Goal: Task Accomplishment & Management: Complete application form

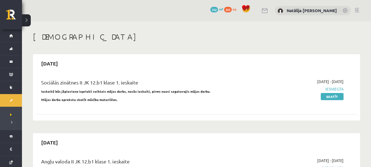
scroll to position [231, 0]
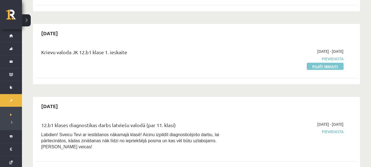
click at [327, 63] on link "Pildīt ieskaiti" at bounding box center [325, 66] width 37 height 7
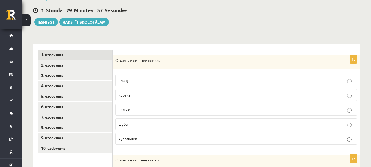
scroll to position [50, 0]
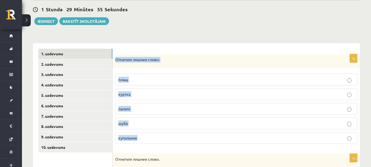
drag, startPoint x: 115, startPoint y: 61, endPoint x: 166, endPoint y: 157, distance: 108.6
click at [177, 156] on div "Отметьте лишнее слово." at bounding box center [237, 161] width 248 height 14
drag, startPoint x: 117, startPoint y: 59, endPoint x: 174, endPoint y: 128, distance: 90.2
click at [174, 128] on div "1p Отметьте лишнее слово. плащ куртка пальто шуба купальник" at bounding box center [237, 101] width 248 height 94
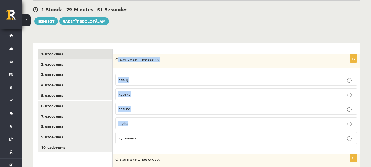
click at [122, 62] on p "Отметьте лишнее слово." at bounding box center [222, 59] width 215 height 5
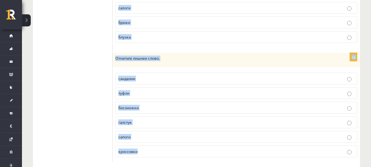
scroll to position [262, 0]
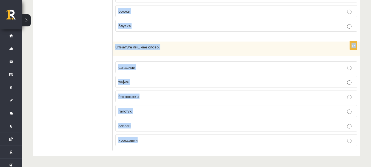
drag, startPoint x: 115, startPoint y: 58, endPoint x: 161, endPoint y: 175, distance: 125.7
copy form "Отметьте лишнее слово. плащ куртка пальто шуба купальник 1p Отметьте лишнее сло…"
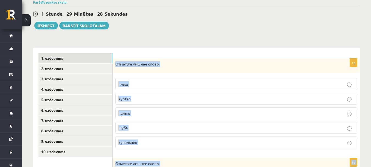
scroll to position [45, 0]
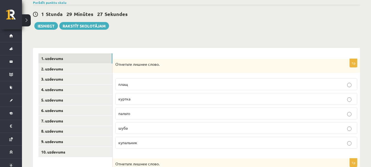
click at [169, 26] on div "1 Stunda 29 Minūtes 27 Sekundes Ieskaite saglabāta! Iesniegt Rakstīt skolotājam" at bounding box center [196, 17] width 327 height 25
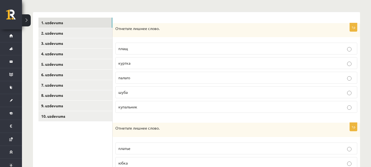
scroll to position [82, 0]
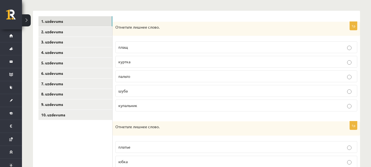
click at [167, 105] on p "купальник" at bounding box center [236, 106] width 236 height 6
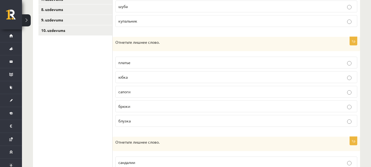
scroll to position [171, 0]
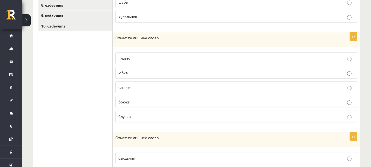
click at [151, 87] on p "сапоги" at bounding box center [236, 87] width 236 height 6
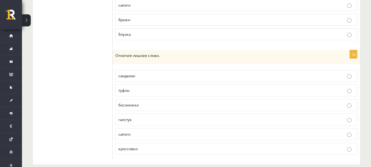
scroll to position [262, 0]
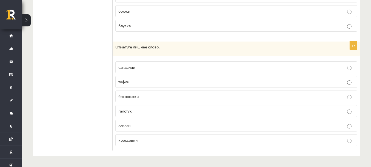
click at [156, 107] on label "галстук" at bounding box center [236, 111] width 242 height 12
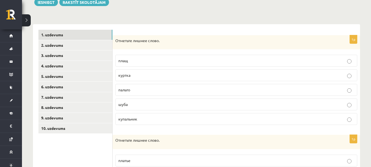
scroll to position [68, 0]
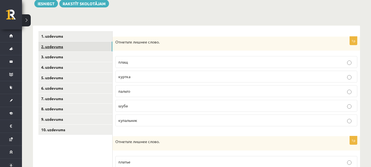
click at [85, 46] on link "2. uzdevums" at bounding box center [75, 47] width 74 height 10
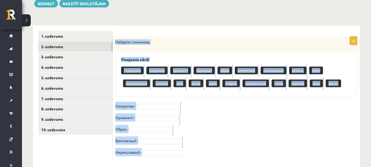
scroll to position [80, 0]
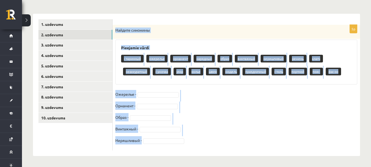
drag, startPoint x: 116, startPoint y: 41, endPoint x: 178, endPoint y: 178, distance: 149.9
click at [178, 87] on html "0 Dāvanas 332 mP 325 xp Natālija Kate Dinsberga Sākums Aktuāli Kā mācīties eSKO…" at bounding box center [185, 4] width 371 height 167
copy div "Найдите синонимы Pieejamie vārdi старинный ожерелье орнамент нарядный образ вин…"
click at [247, 89] on div "5p Найдите синонимы Pieejamie vārdi старинный ожерелье орнамент нарядный образ …" at bounding box center [237, 88] width 248 height 126
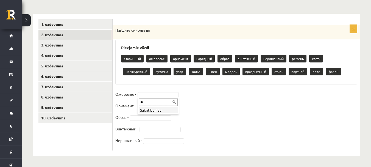
type input "*"
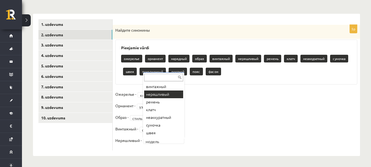
scroll to position [38, 0]
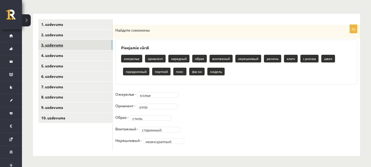
click at [90, 42] on link "3. uzdevums" at bounding box center [75, 45] width 74 height 10
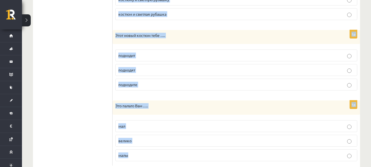
scroll to position [654, 0]
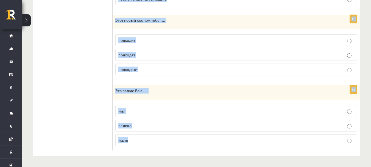
drag, startPoint x: 115, startPoint y: 26, endPoint x: 182, endPoint y: 177, distance: 165.3
copy form "На работу я ношу брюки …. с шёлковая блузка с шёлковую блузку с шёлковой блузко…"
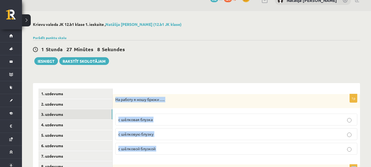
scroll to position [0, 0]
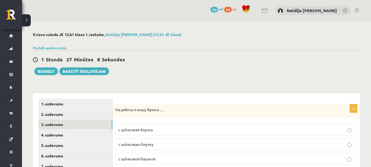
click at [176, 56] on div "1 Stunda 27 Minūtes 8 Sekundes" at bounding box center [196, 59] width 327 height 7
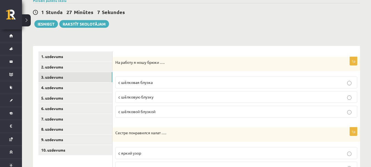
scroll to position [49, 0]
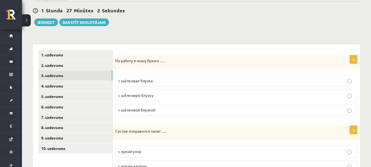
click at [163, 107] on label "с шёлковой блузкой" at bounding box center [236, 110] width 242 height 12
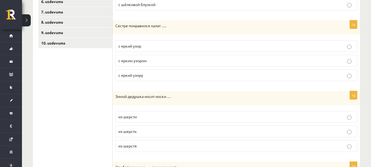
scroll to position [154, 0]
click at [165, 62] on p "с ярким узором" at bounding box center [236, 60] width 236 height 6
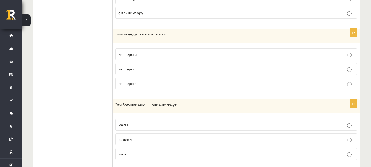
scroll to position [217, 0]
click at [164, 51] on label "из шерсти" at bounding box center [236, 54] width 242 height 12
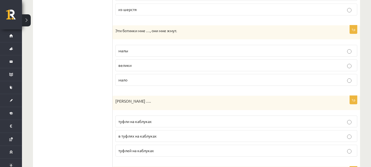
scroll to position [291, 0]
click at [172, 53] on p "малы" at bounding box center [236, 51] width 236 height 6
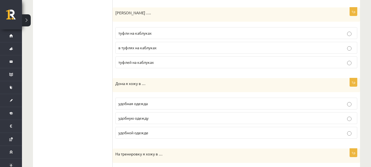
scroll to position [379, 0]
click at [171, 31] on p "туфли на каблуках" at bounding box center [236, 33] width 236 height 6
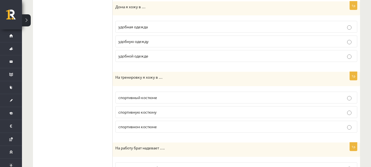
scroll to position [456, 0]
click at [171, 57] on p "удобной одежде" at bounding box center [236, 56] width 236 height 6
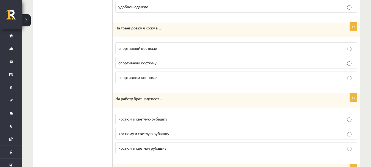
scroll to position [514, 0]
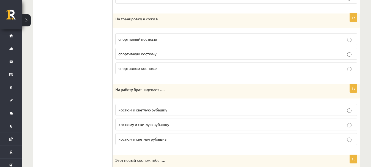
click at [171, 71] on p "спортивном костюме" at bounding box center [236, 68] width 236 height 6
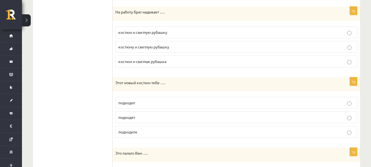
scroll to position [591, 0]
click at [176, 31] on p "костюм и светлую рубашку" at bounding box center [236, 32] width 236 height 6
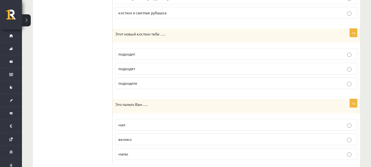
scroll to position [654, 0]
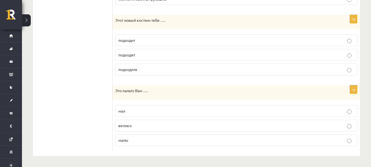
click at [152, 36] on label "подходит" at bounding box center [236, 40] width 242 height 12
click at [144, 129] on label "велико" at bounding box center [236, 126] width 242 height 12
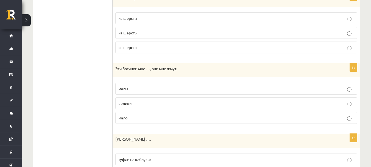
scroll to position [0, 0]
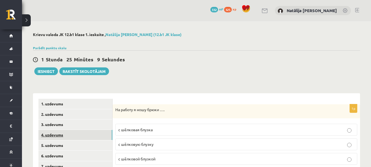
click at [78, 132] on link "4. uzdevums" at bounding box center [75, 135] width 74 height 10
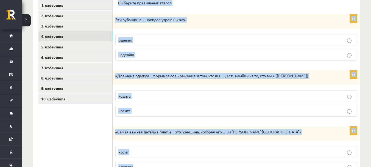
scroll to position [237, 0]
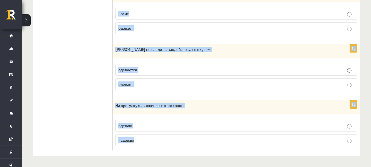
drag, startPoint x: 118, startPoint y: 63, endPoint x: 160, endPoint y: 178, distance: 121.7
copy form "Выберите правильный глагол 1p Эти рубашки я … каждое утро в школу. одеваю надев…"
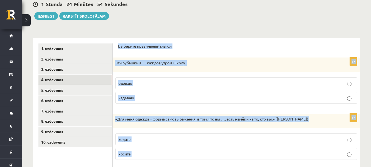
scroll to position [0, 0]
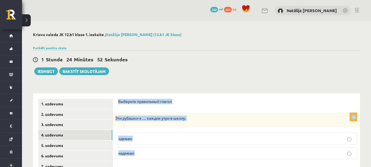
click at [159, 155] on p "надеваю" at bounding box center [236, 153] width 236 height 6
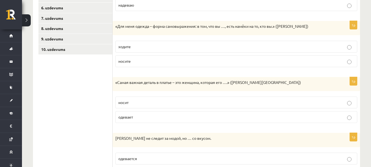
scroll to position [148, 0]
click at [182, 59] on p "носите" at bounding box center [236, 61] width 236 height 6
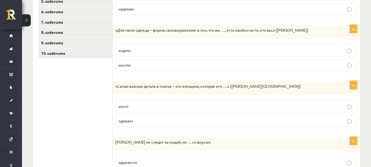
scroll to position [144, 0]
click at [196, 103] on label "носит" at bounding box center [236, 107] width 242 height 12
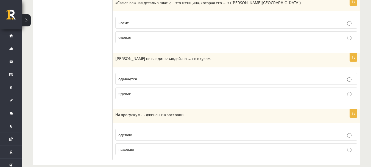
scroll to position [229, 0]
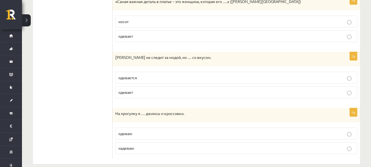
click at [184, 82] on label "одевается" at bounding box center [236, 78] width 242 height 12
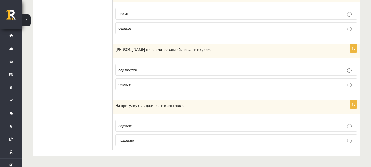
click at [184, 139] on p "надеваю" at bounding box center [236, 140] width 236 height 6
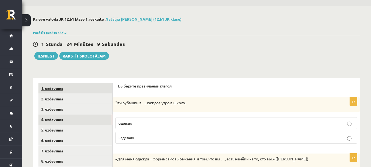
scroll to position [11, 0]
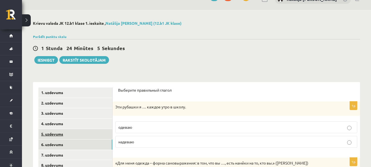
click at [65, 133] on link "5. uzdevums" at bounding box center [75, 134] width 74 height 10
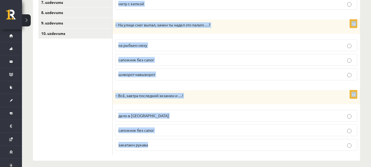
scroll to position [169, 0]
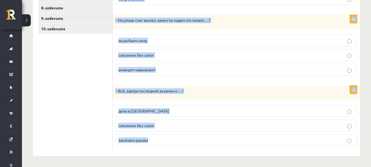
drag, startPoint x: 117, startPoint y: 106, endPoint x: 159, endPoint y: 178, distance: 83.8
copy form "Ну что, ребята, … и примемся за дело! закатаем рукава дело в шляпе метр с кепко…"
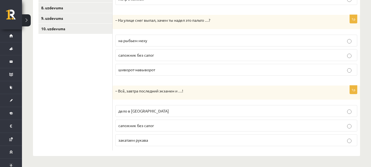
click at [95, 54] on ul "1. uzdevums 2. uzdevums 3. uzdevums 4. uzdevums 5. uzdevums 6. uzdevums 7. uzde…" at bounding box center [75, 40] width 74 height 220
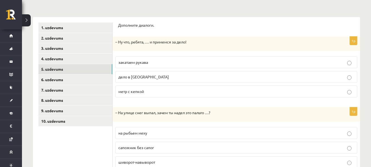
scroll to position [76, 0]
click at [167, 63] on p "закатаем рукава" at bounding box center [236, 63] width 236 height 6
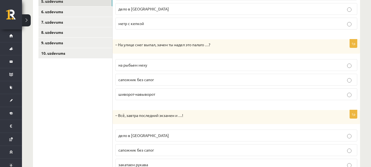
scroll to position [145, 0]
click at [173, 92] on p "шиворот-навыворот" at bounding box center [236, 94] width 236 height 6
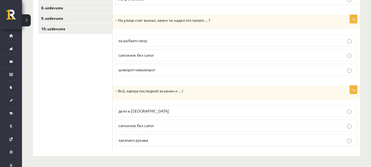
click at [149, 112] on p "дело в шляпе" at bounding box center [236, 111] width 236 height 6
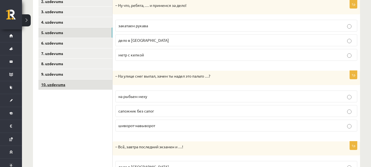
scroll to position [111, 0]
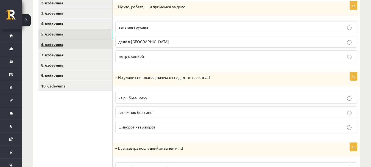
click at [78, 45] on link "6. uzdevums" at bounding box center [75, 44] width 74 height 10
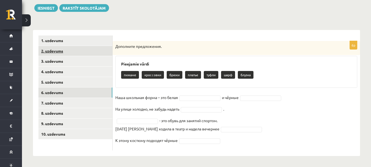
scroll to position [63, 0]
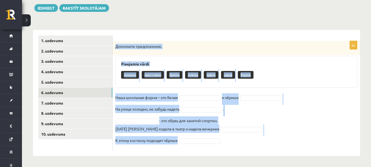
drag, startPoint x: 116, startPoint y: 48, endPoint x: 215, endPoint y: 167, distance: 155.4
click at [215, 104] on html "0 Dāvanas 332 mP 325 xp Natālija Kate Dinsberga Sākums Aktuāli Kā mācīties eSKO…" at bounding box center [185, 20] width 371 height 167
copy div "Дополните предложения. Pieejamie vārdi пижаме кроссовки брюки платье туфли шарф…"
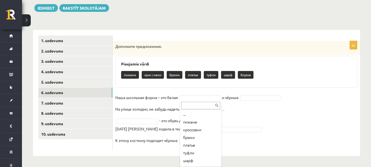
scroll to position [7, 0]
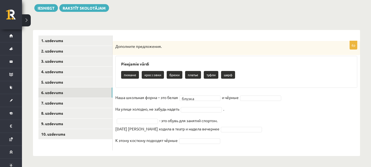
click at [262, 101] on fieldset "Наша школьная форма – это белая блузка ****** и чёрные На улице холодно, не заб…" at bounding box center [236, 120] width 242 height 54
click at [147, 117] on fieldset "Наша школьная форма – это белая блузка ****** и чёрные брюки ***** На улице хол…" at bounding box center [236, 120] width 242 height 54
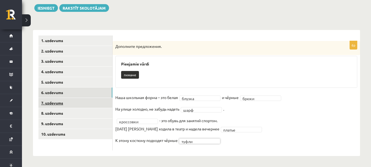
click at [70, 102] on link "7. uzdevums" at bounding box center [75, 103] width 74 height 10
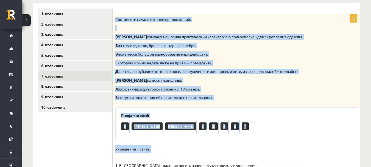
scroll to position [158, 0]
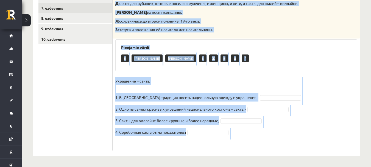
drag, startPoint x: 117, startPoint y: 38, endPoint x: 189, endPoint y: 178, distance: 157.3
copy div "Соотнесите начало и конец предложений. А изначально носила практический характе…"
click at [200, 74] on div "4p Соотнесите начало и конец предложений. А изначально носила практический хара…" at bounding box center [237, 48] width 248 height 204
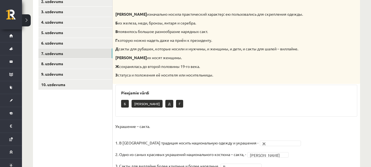
scroll to position [112, 0]
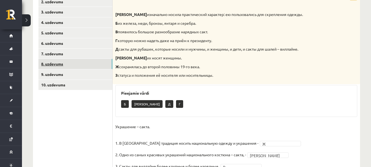
click at [62, 65] on link "8. uzdevums" at bounding box center [75, 64] width 74 height 10
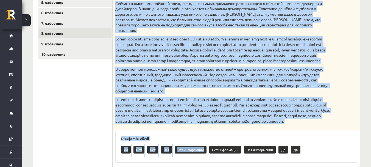
scroll to position [227, 0]
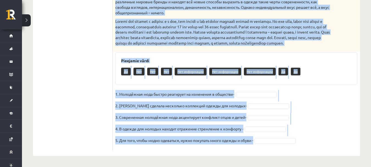
drag, startPoint x: 115, startPoint y: 67, endPoint x: 179, endPoint y: 166, distance: 117.9
copy div "Прочитайте текст и выполните задание. Главное отличие молодёжной моды состоит в…"
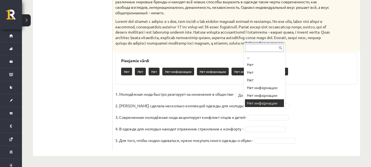
scroll to position [14, 0]
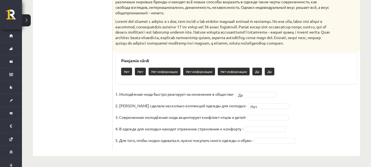
click at [269, 114] on fieldset "1. Молодёжная мода быстро реагирует на изменения в обществе- Да ** 2. Коко Шане…" at bounding box center [236, 119] width 242 height 58
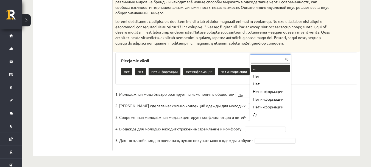
drag, startPoint x: 270, startPoint y: 118, endPoint x: 268, endPoint y: 114, distance: 4.5
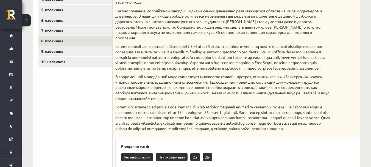
scroll to position [135, 0]
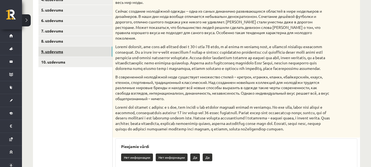
click at [91, 54] on link "9. uzdevums" at bounding box center [75, 51] width 74 height 10
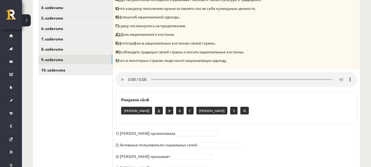
scroll to position [155, 0]
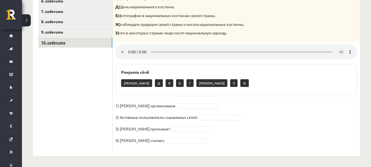
click at [60, 42] on link "10. uzdevums" at bounding box center [75, 42] width 74 height 10
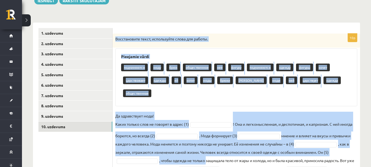
scroll to position [129, 0]
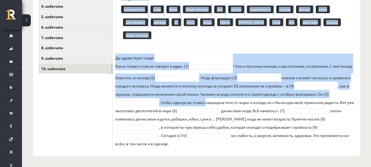
drag, startPoint x: 114, startPoint y: 68, endPoint x: 207, endPoint y: 163, distance: 132.9
click at [207, 163] on div "**********" at bounding box center [196, 30] width 349 height 274
copy div "Восстановите текст, используйте слова для работы. Pieejamie vārdi подчиняются м…"
click at [204, 40] on div "подчиняются моду брюк общественное неё фигуру подчиняются одежду фигуры хочет ц…" at bounding box center [236, 23] width 231 height 39
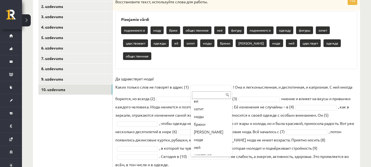
scroll to position [103, 0]
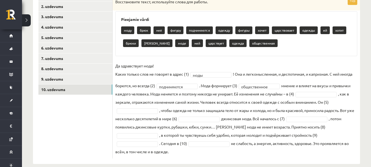
click at [317, 91] on fieldset "**********" at bounding box center [236, 109] width 242 height 94
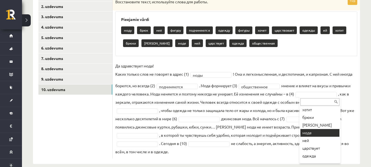
scroll to position [99, 0]
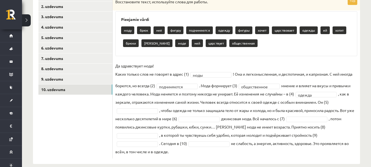
click at [320, 150] on fieldset "**********" at bounding box center [236, 109] width 242 height 94
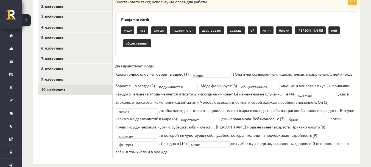
scroll to position [116, 0]
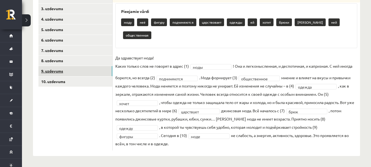
click at [50, 69] on link "9. uzdevums" at bounding box center [75, 71] width 74 height 10
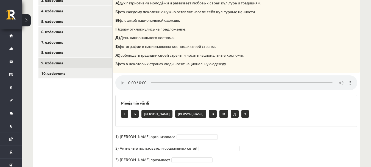
scroll to position [121, 0]
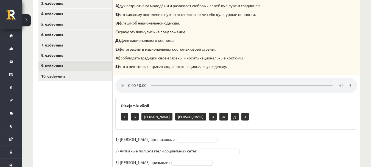
click at [363, 131] on div "**********" at bounding box center [196, 50] width 349 height 300
click at [363, 81] on div "**********" at bounding box center [196, 50] width 349 height 300
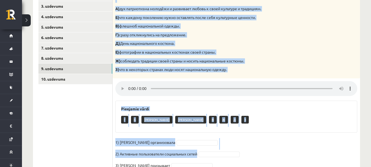
scroll to position [155, 0]
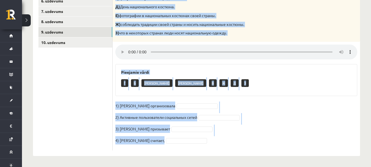
drag, startPoint x: 116, startPoint y: 21, endPoint x: 168, endPoint y: 170, distance: 157.7
copy div "Прослушайте текст и соедините части предложений. А) дух патриотизма молодёжи и …"
click at [266, 26] on p "Ж) соблюдать традиции своей страны и носить национальные костюмы." at bounding box center [222, 24] width 215 height 5
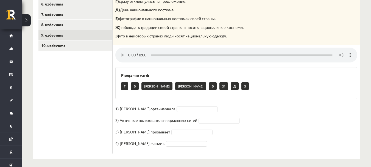
scroll to position [152, 0]
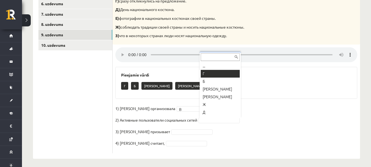
drag, startPoint x: 220, startPoint y: 119, endPoint x: 203, endPoint y: 72, distance: 50.2
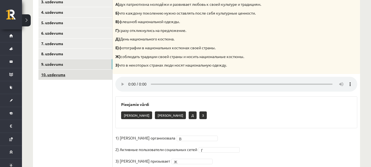
click at [84, 73] on link "10. uzdevums" at bounding box center [75, 75] width 74 height 10
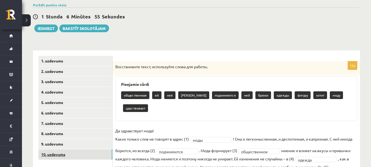
scroll to position [43, 0]
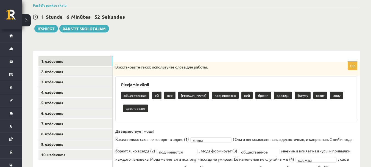
click at [83, 65] on link "1. uzdevums" at bounding box center [75, 61] width 74 height 10
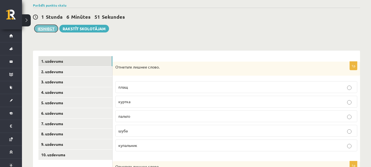
click at [49, 29] on button "Iesniegt" at bounding box center [46, 29] width 24 height 8
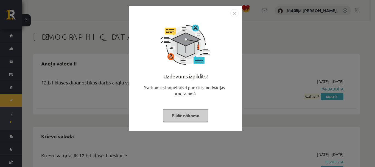
click at [175, 121] on button "Pildīt nākamo" at bounding box center [185, 115] width 45 height 13
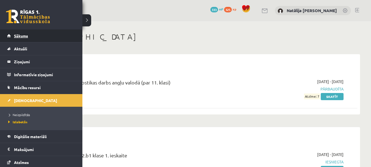
click at [11, 36] on link "Sākums" at bounding box center [41, 35] width 68 height 13
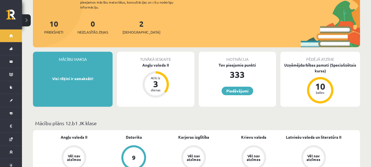
scroll to position [63, 0]
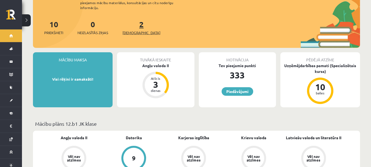
click at [134, 21] on link "2 Ieskaites" at bounding box center [142, 27] width 38 height 16
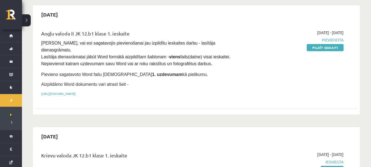
scroll to position [105, 0]
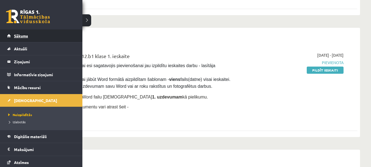
click at [42, 38] on link "Sākums" at bounding box center [41, 35] width 68 height 13
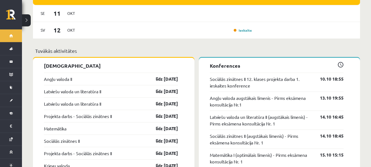
scroll to position [415, 0]
